Goal: Find specific page/section: Find specific page/section

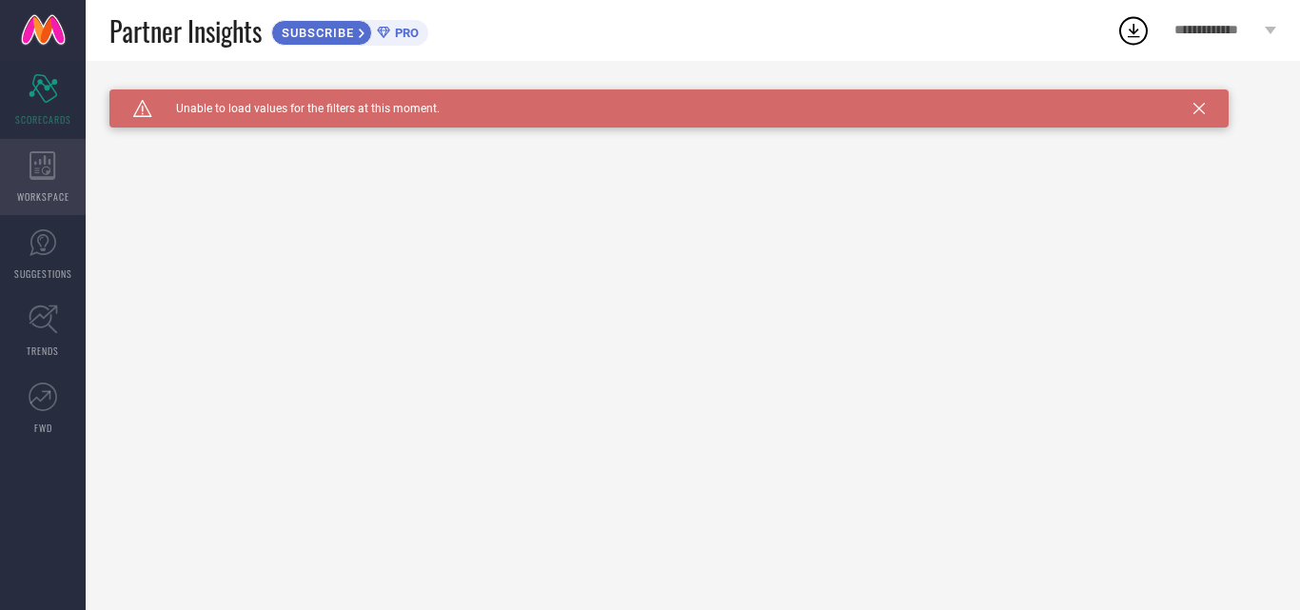
click at [61, 171] on div "WORKSPACE" at bounding box center [43, 177] width 86 height 76
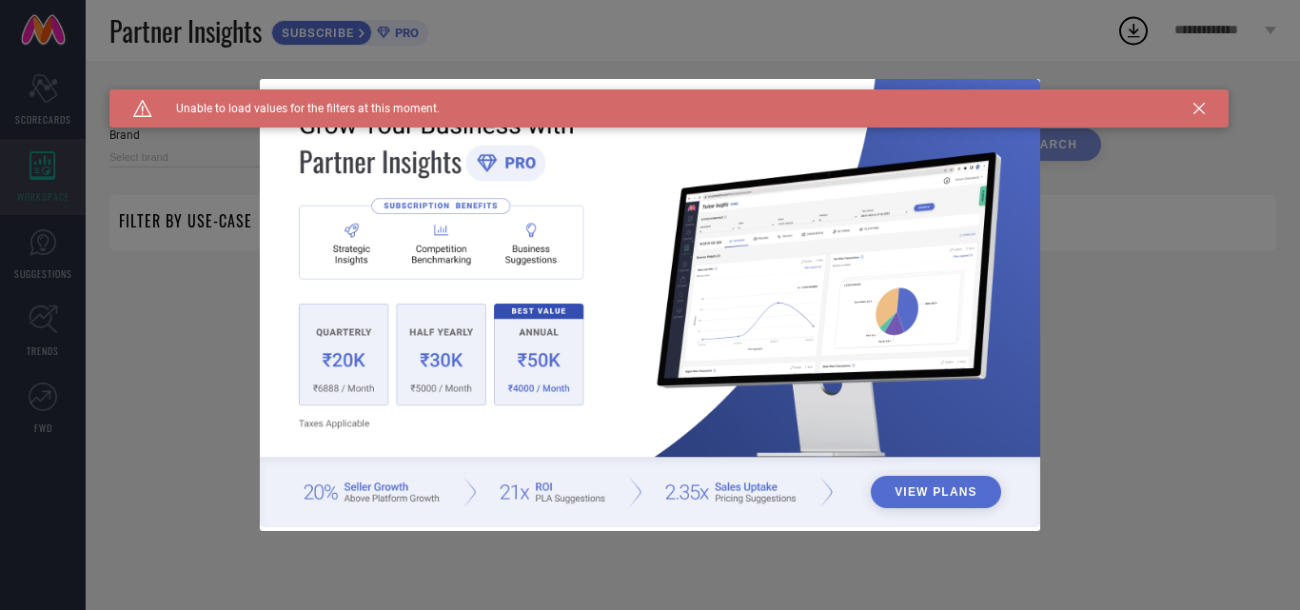
type input "1 STOP FASHION"
type input "All"
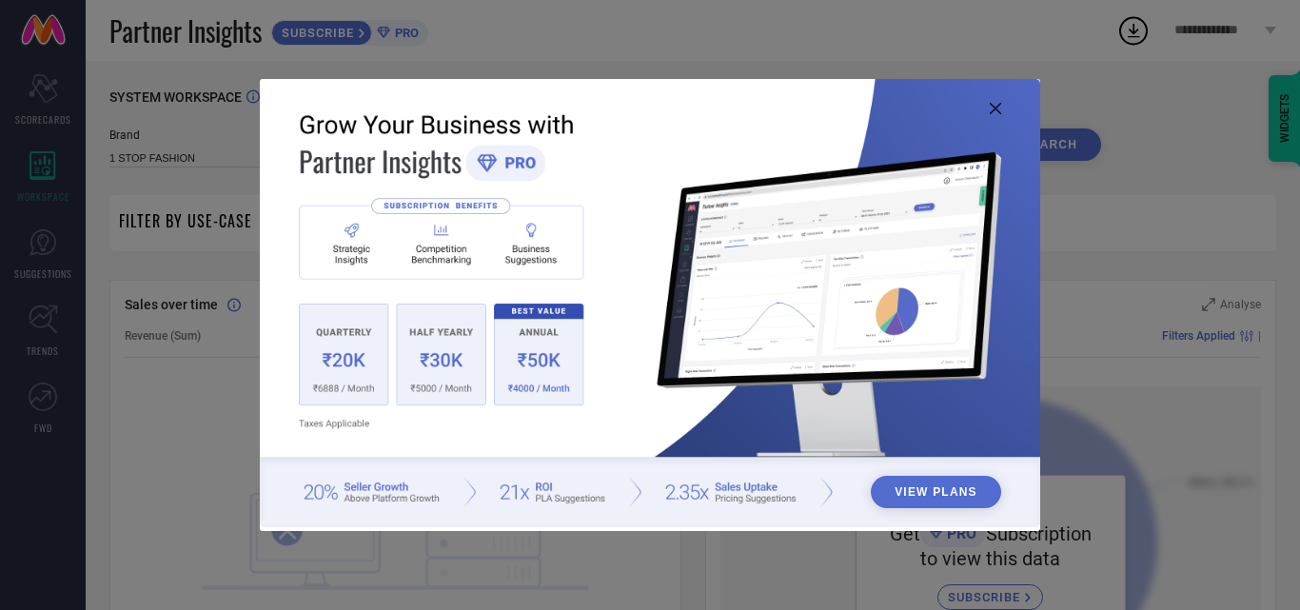
click at [994, 107] on icon at bounding box center [995, 108] width 11 height 11
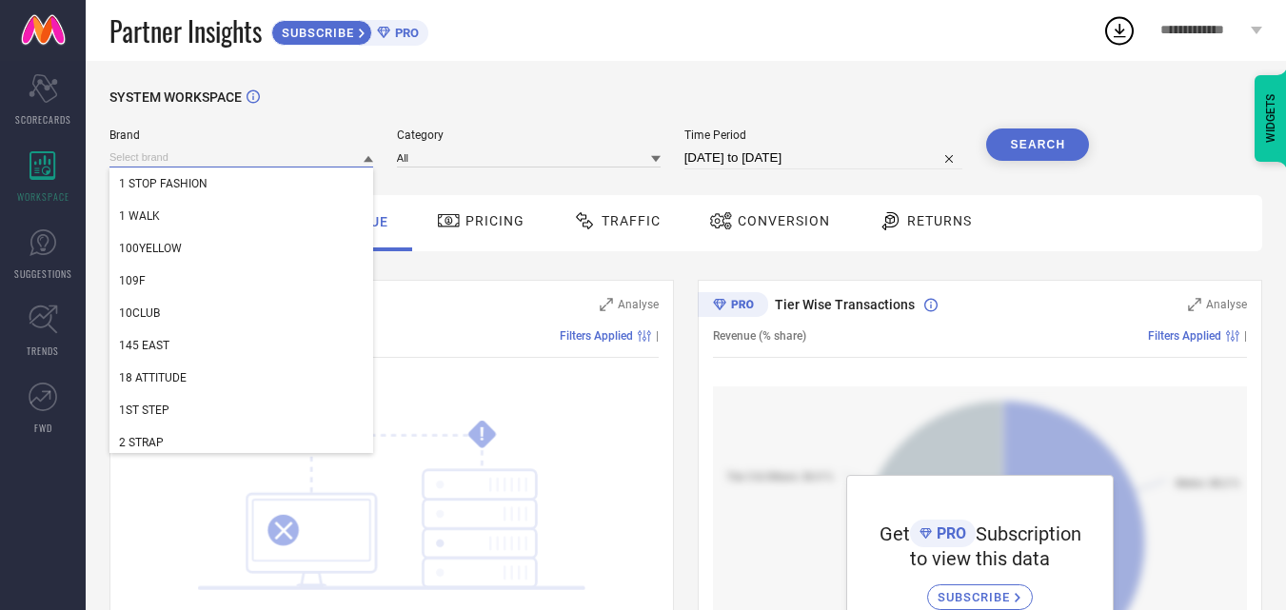
click at [251, 155] on input at bounding box center [241, 158] width 264 height 20
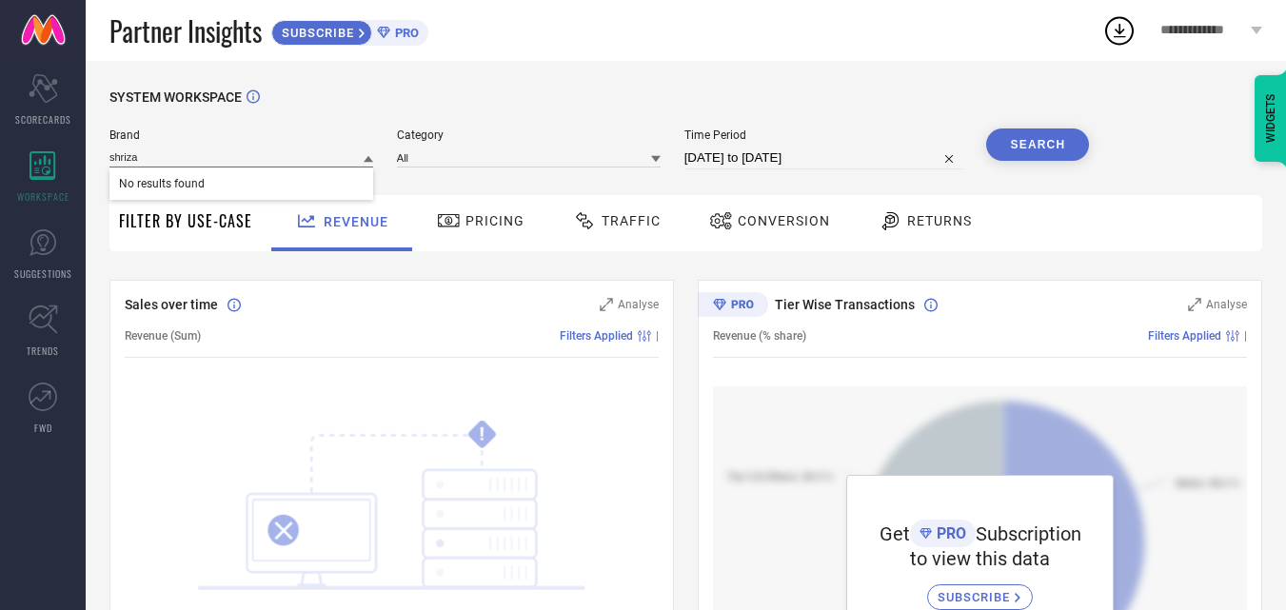
type input "shriza"
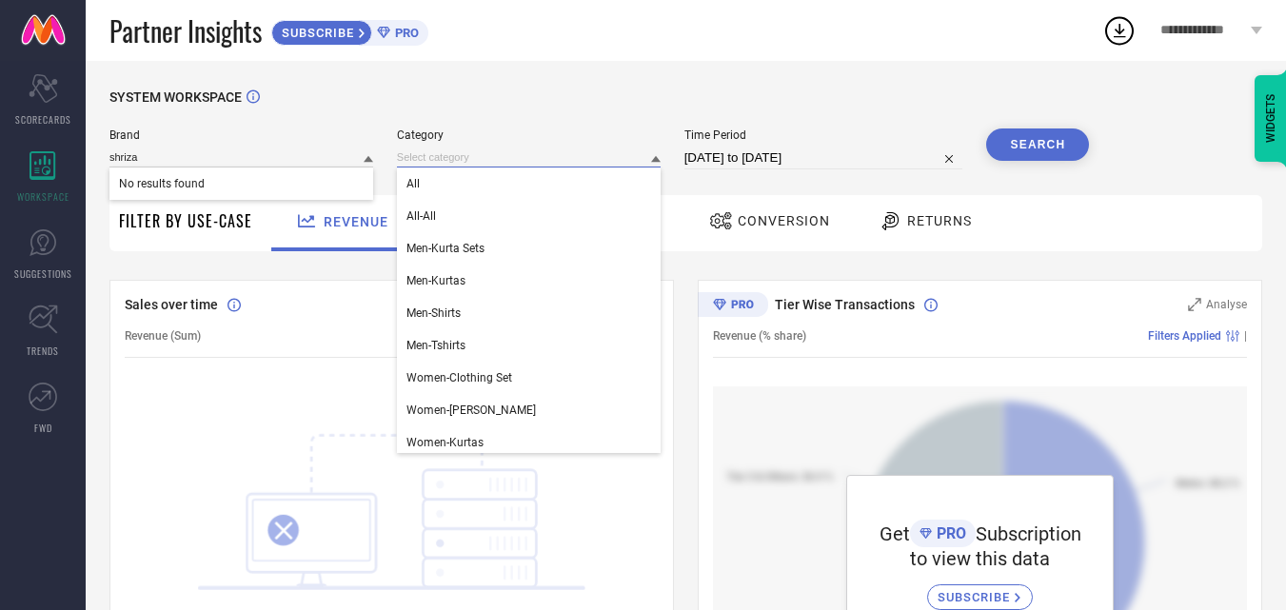
click at [444, 157] on input at bounding box center [529, 158] width 264 height 20
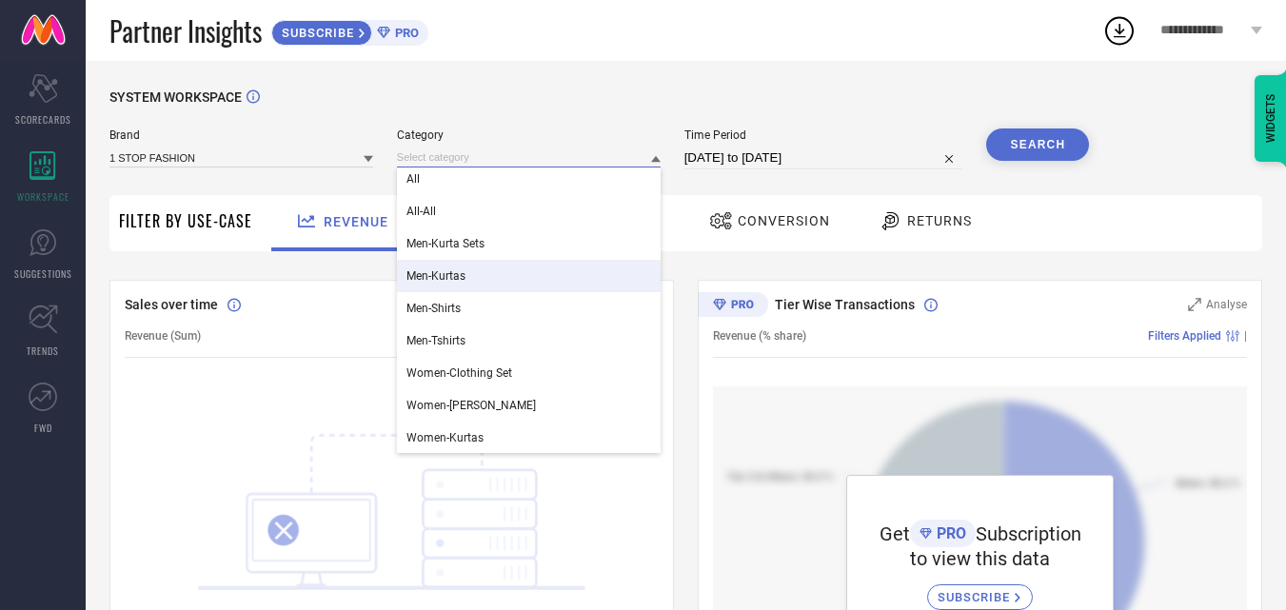
scroll to position [6, 0]
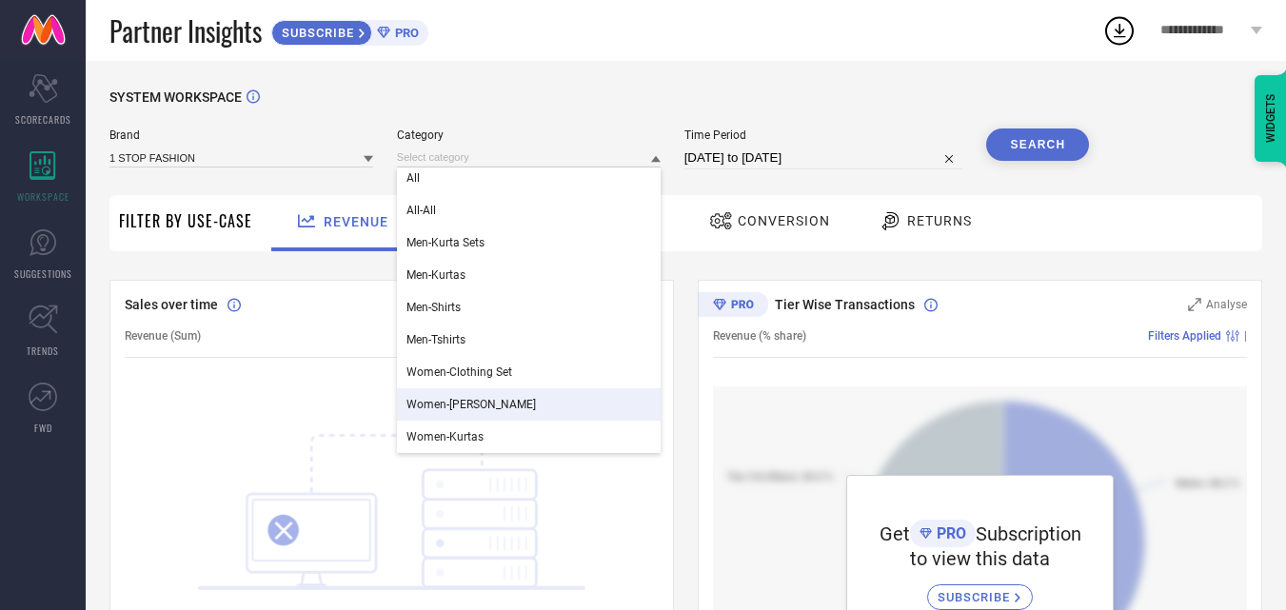
click at [478, 408] on span "Women-Kurta Sets" at bounding box center [470, 404] width 129 height 13
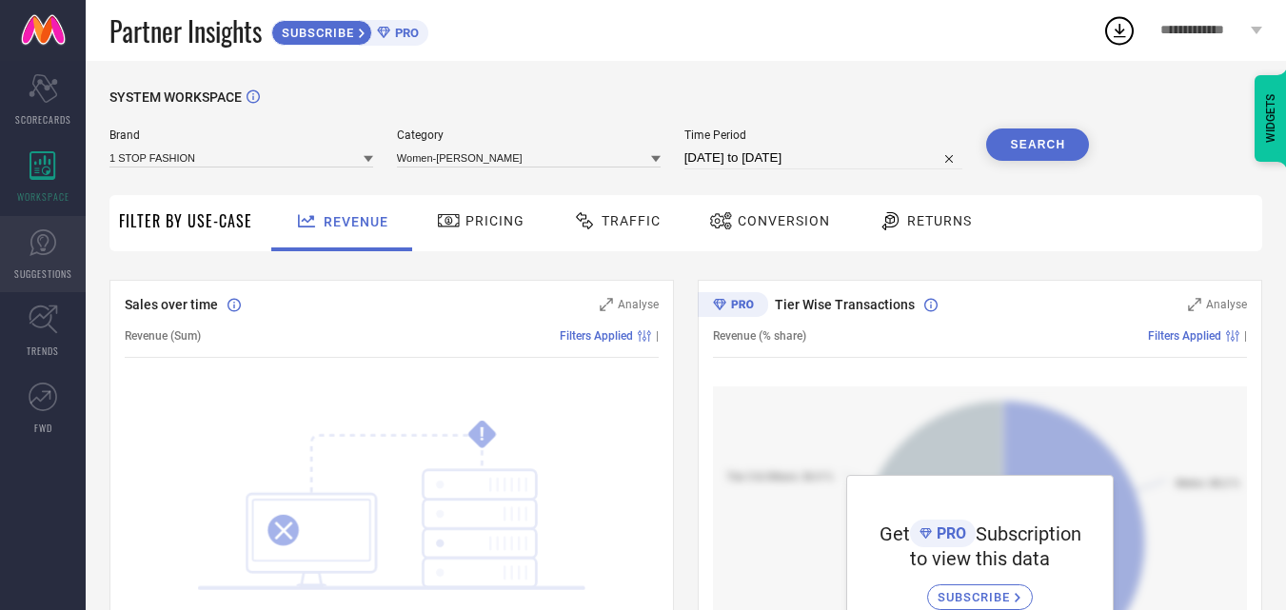
click at [25, 248] on link "SUGGESTIONS" at bounding box center [43, 254] width 86 height 76
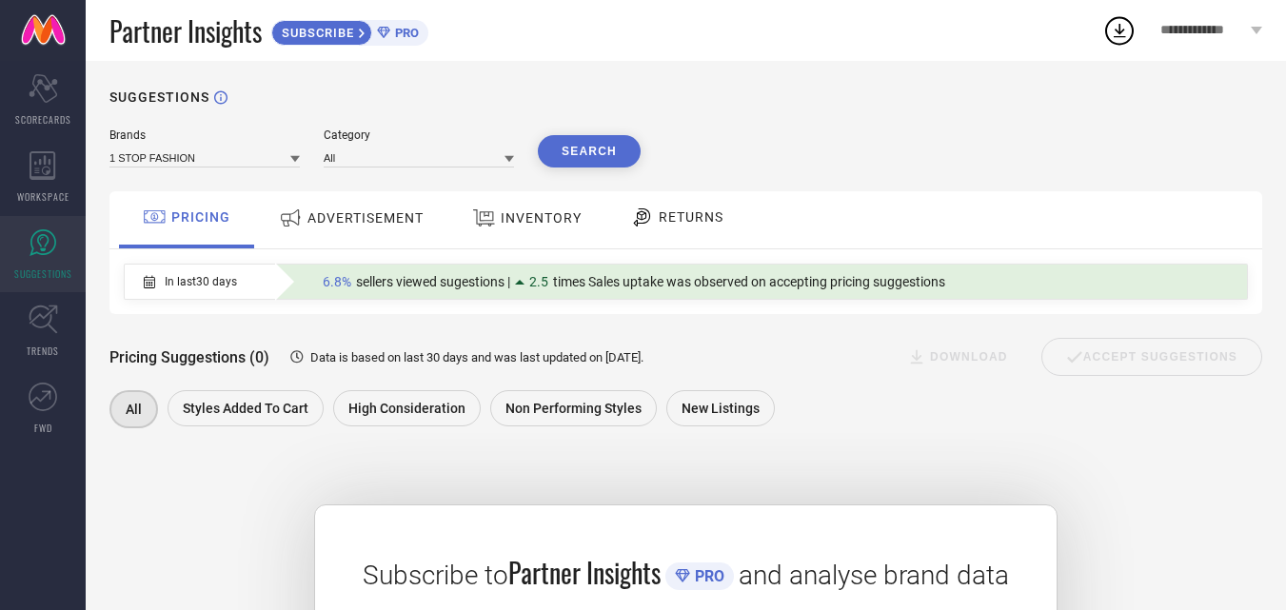
click at [674, 214] on span "RETURNS" at bounding box center [691, 216] width 65 height 15
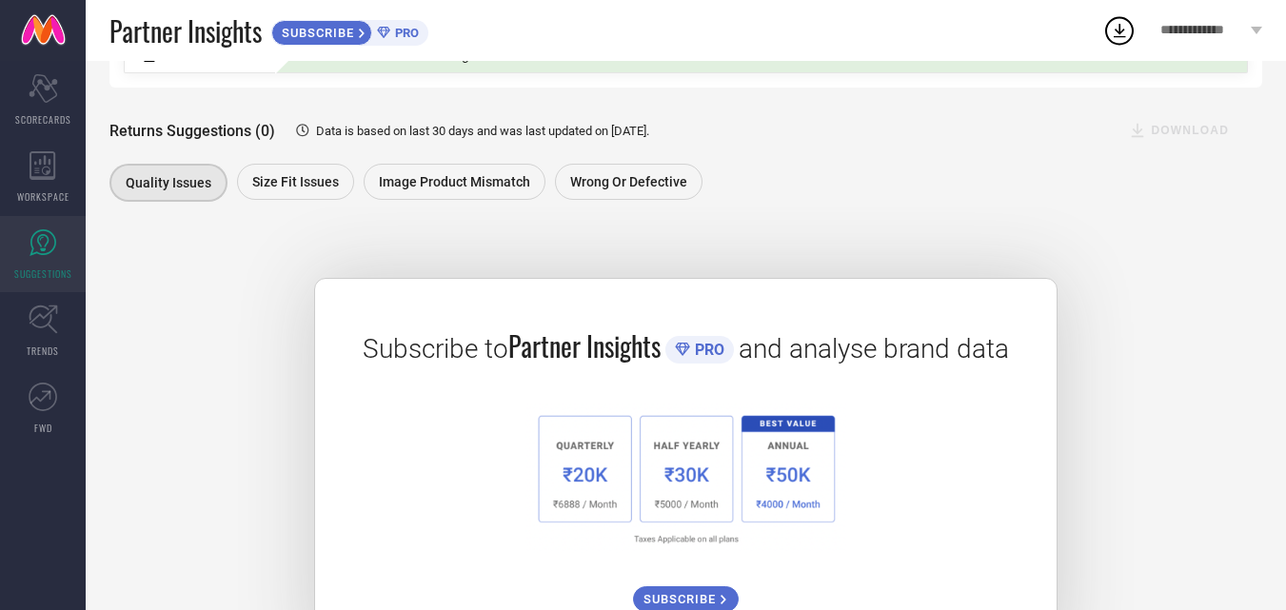
scroll to position [310, 0]
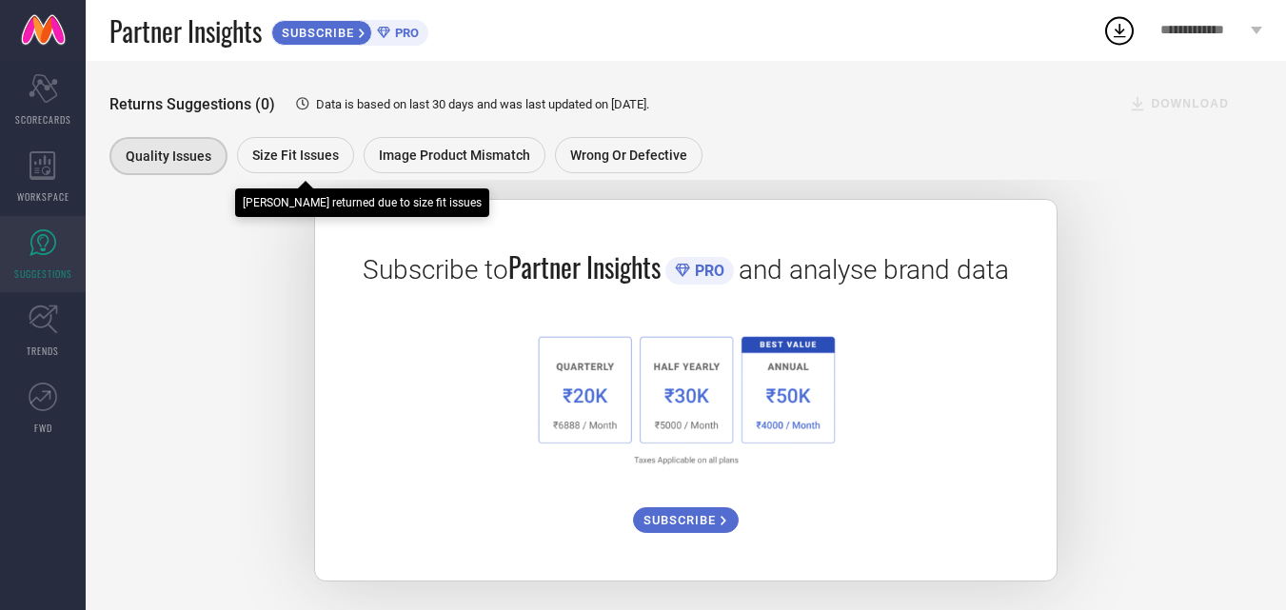
click at [284, 153] on span "Size fit issues" at bounding box center [295, 155] width 87 height 15
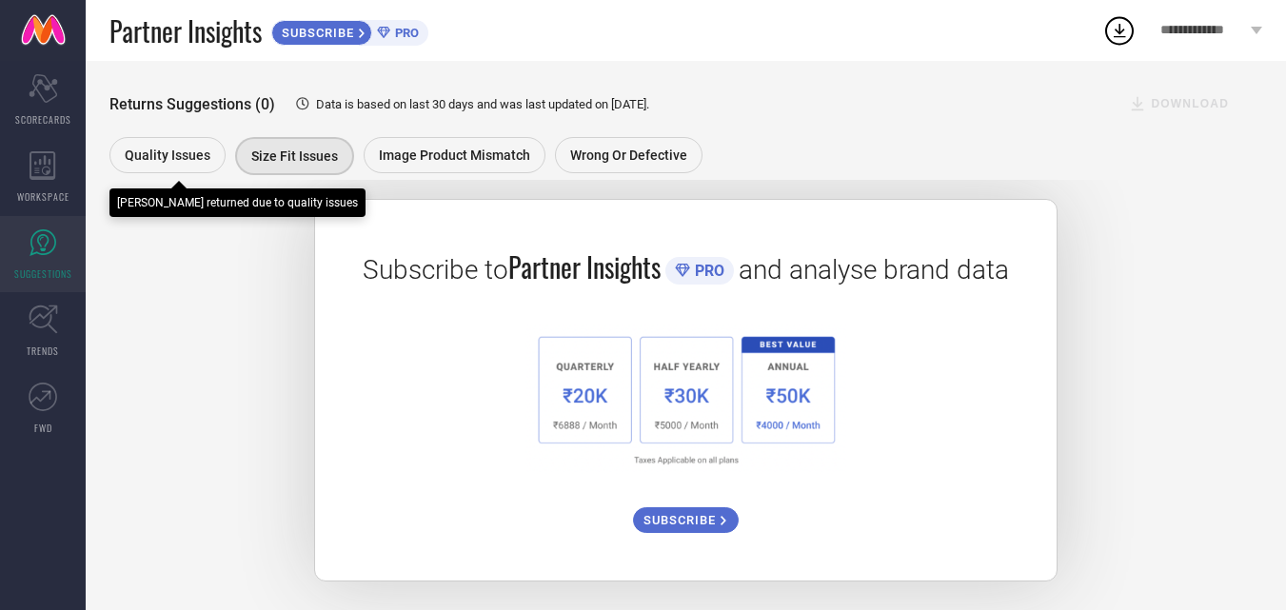
click at [177, 150] on span "Quality issues" at bounding box center [168, 155] width 86 height 15
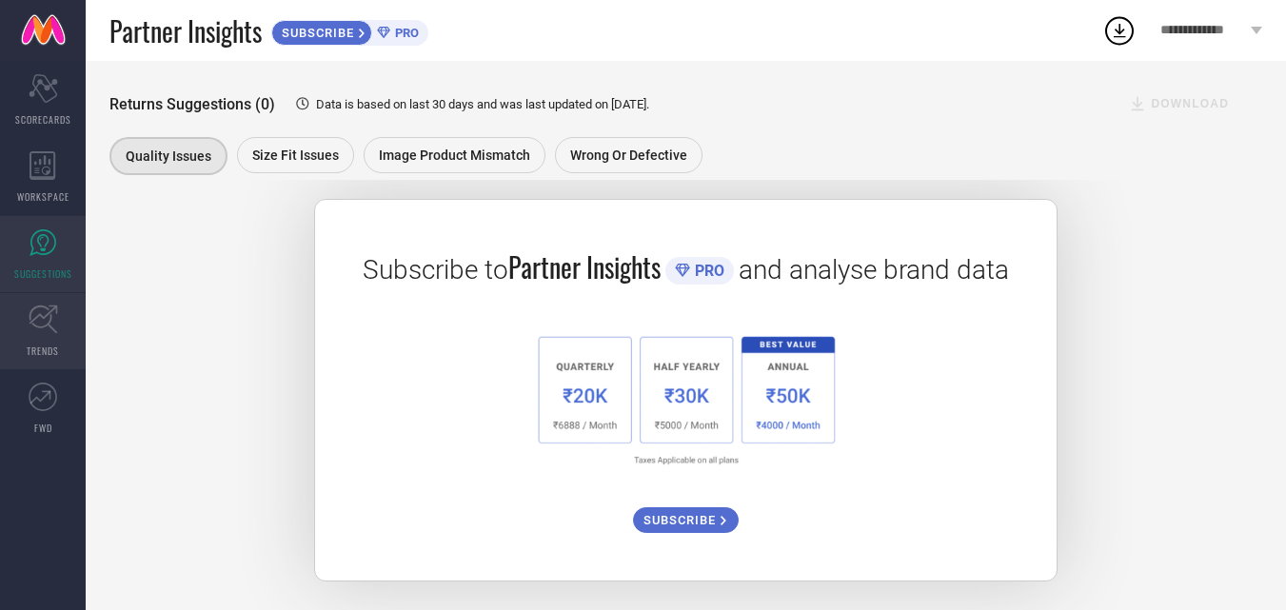
click at [44, 337] on link "TRENDS" at bounding box center [43, 331] width 86 height 76
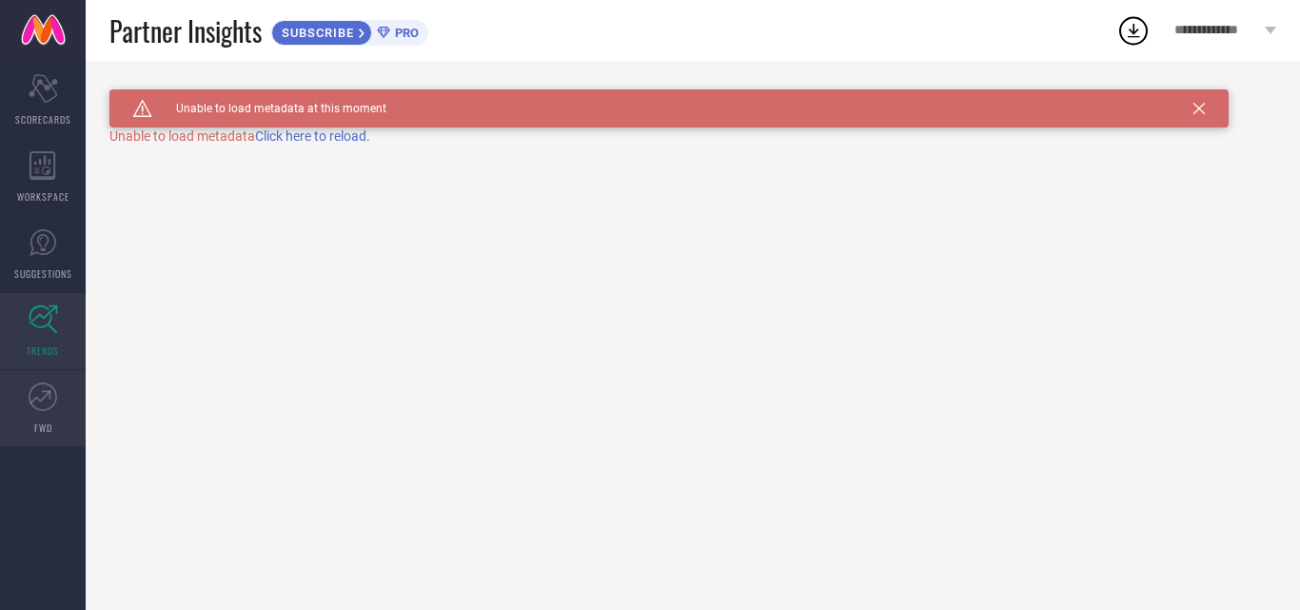
click at [48, 406] on icon at bounding box center [43, 397] width 29 height 29
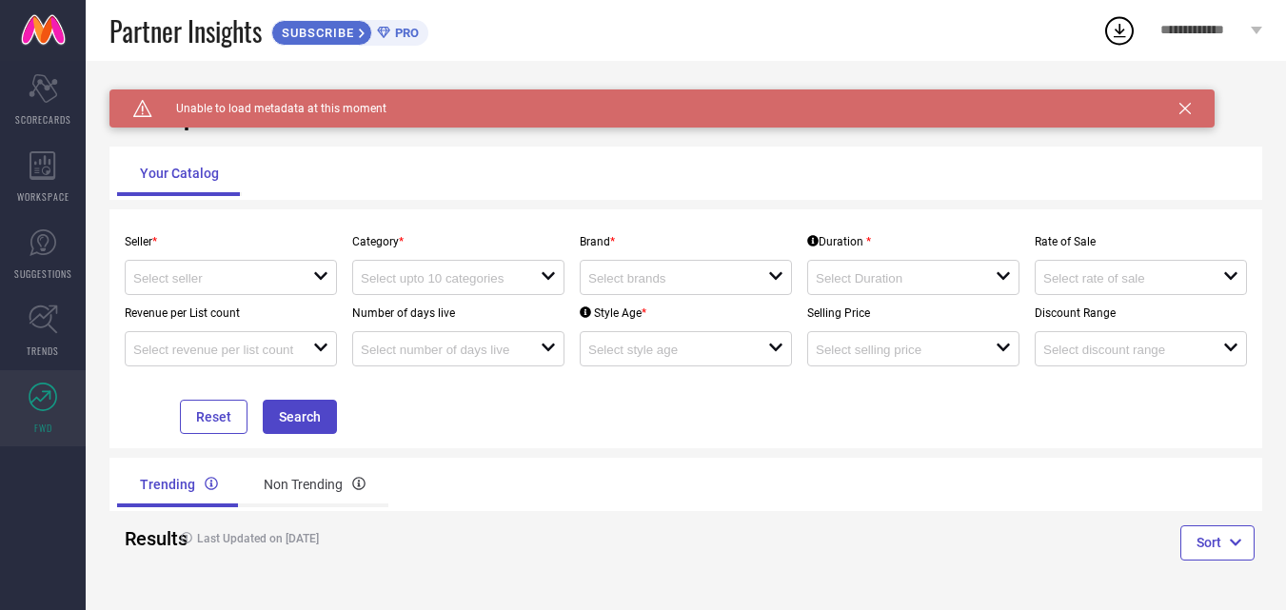
scroll to position [1, 0]
click at [64, 103] on div "Scorecard SCORECARDS" at bounding box center [43, 100] width 86 height 76
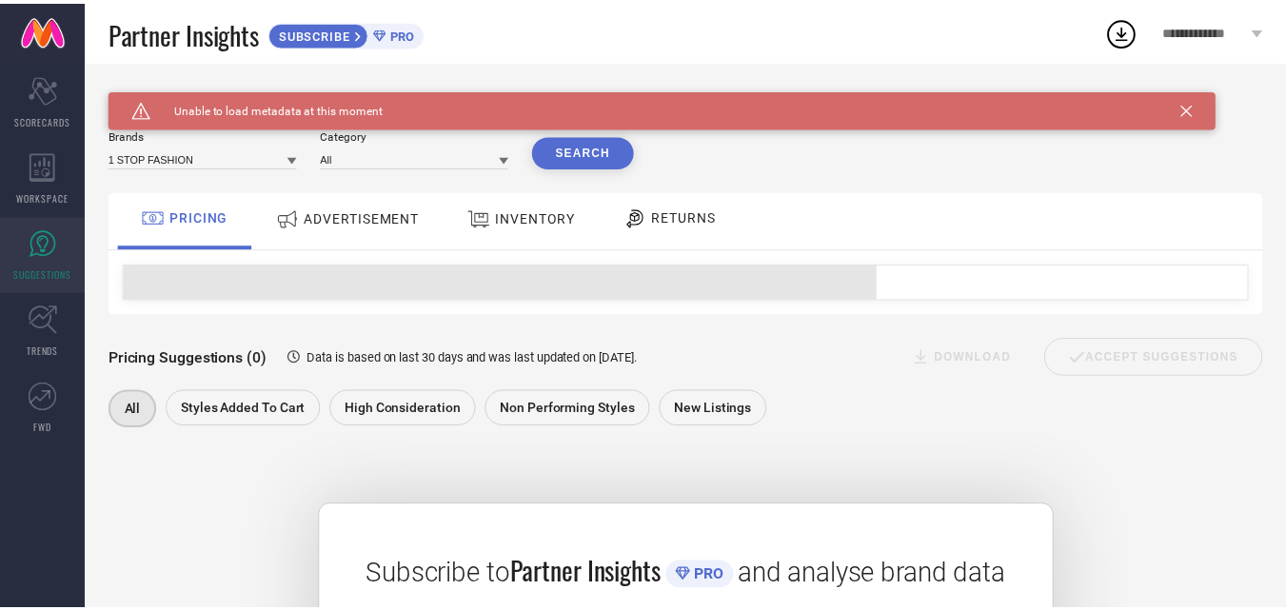
scroll to position [309, 0]
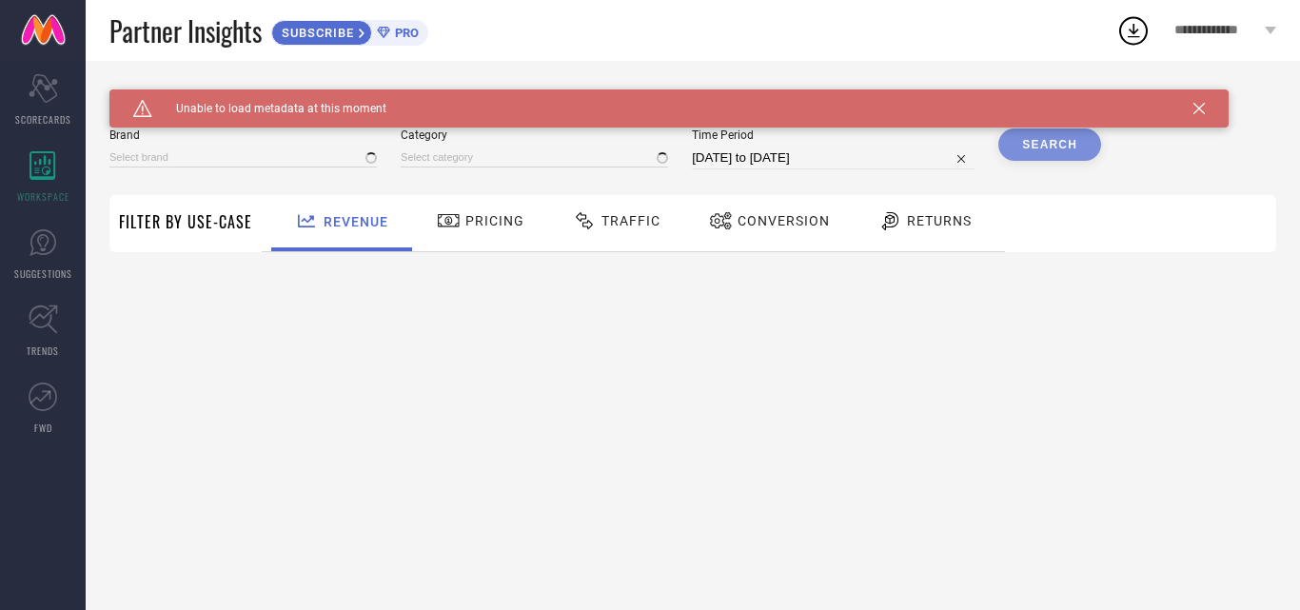
type input "1 STOP FASHION"
type input "All"
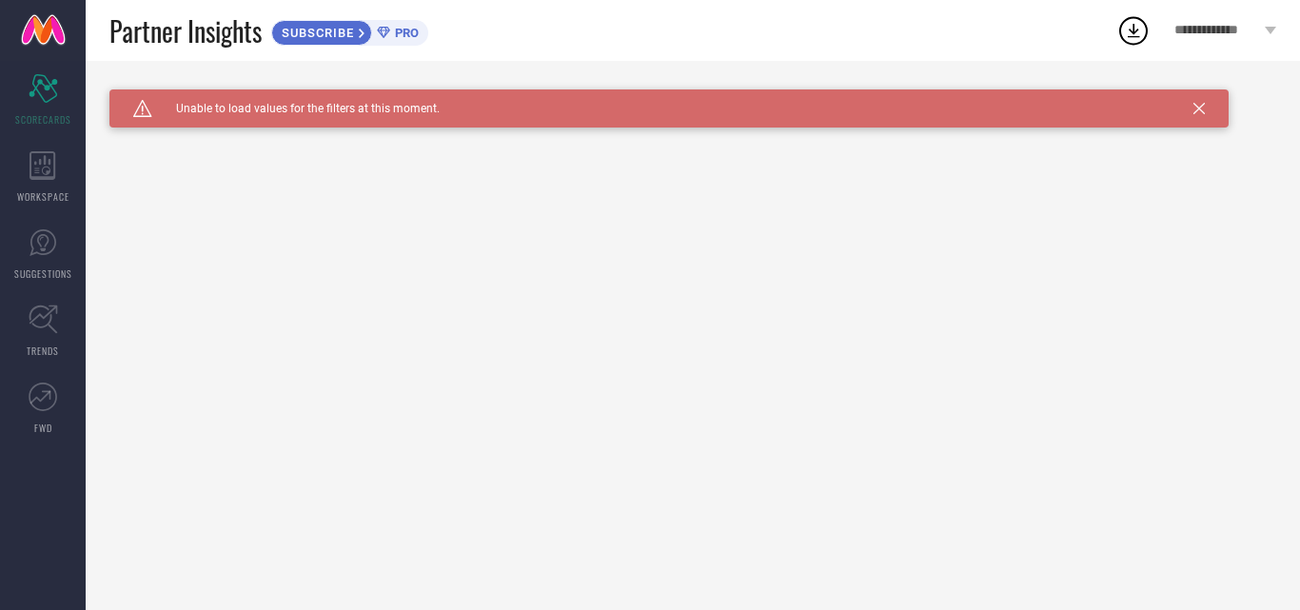
click at [46, 30] on link at bounding box center [43, 30] width 86 height 61
